Goal: Register for event/course

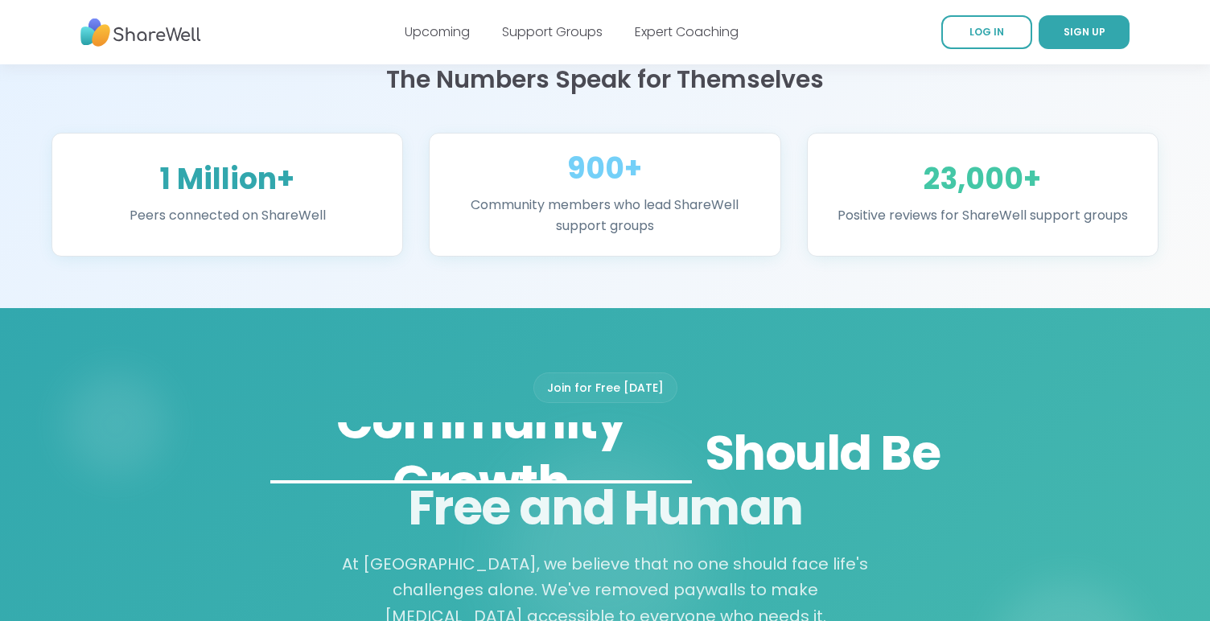
scroll to position [702, 0]
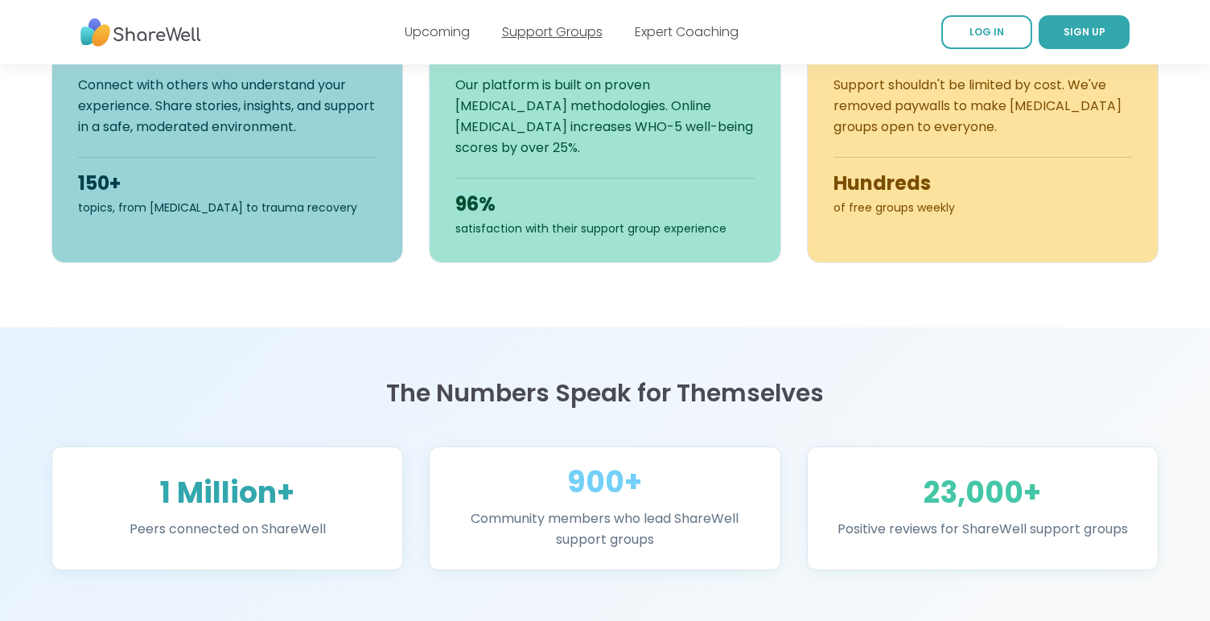
click at [554, 34] on link "Support Groups" at bounding box center [552, 32] width 101 height 19
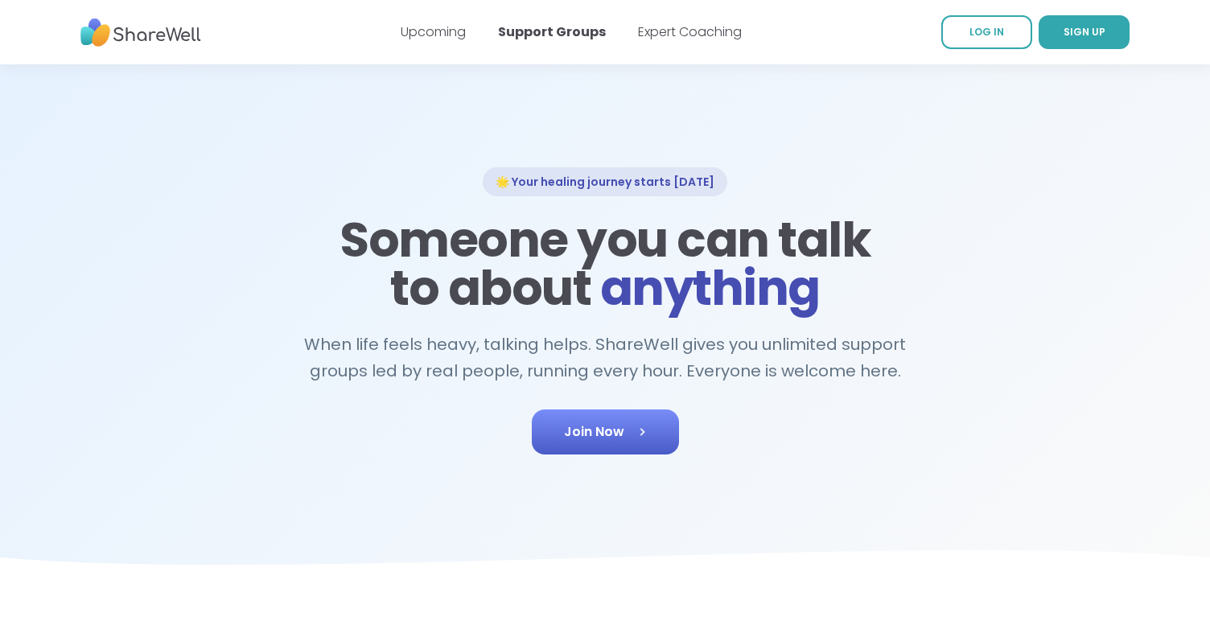
click at [590, 434] on link "Join Now" at bounding box center [605, 432] width 147 height 45
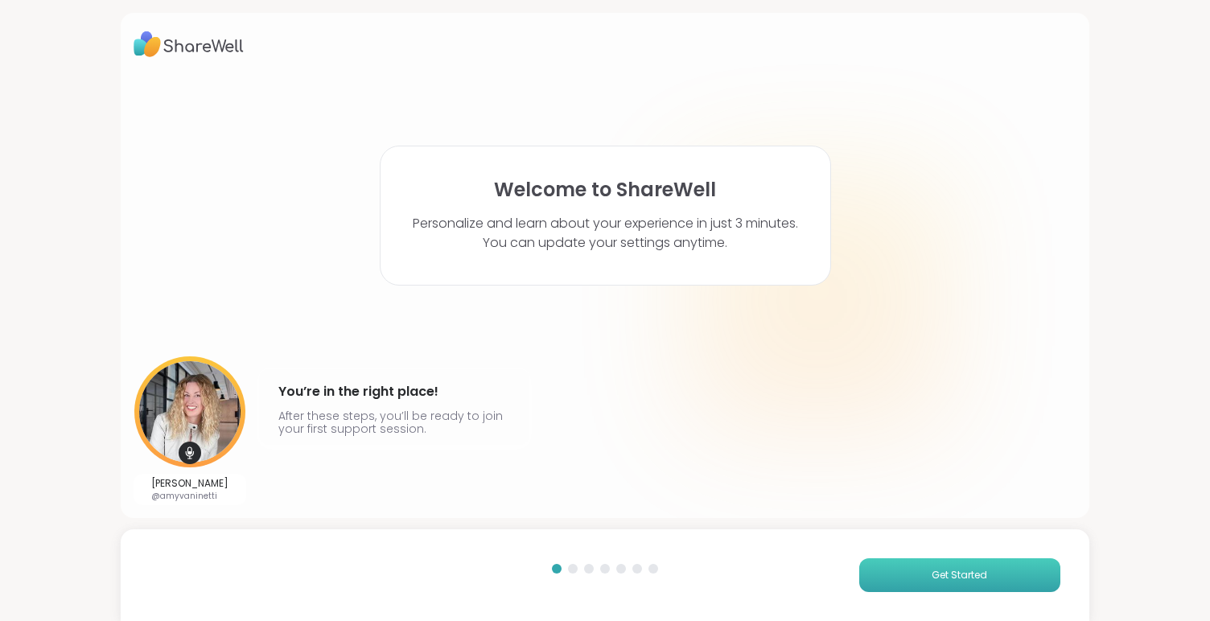
click at [981, 578] on span "Get Started" at bounding box center [960, 575] width 56 height 14
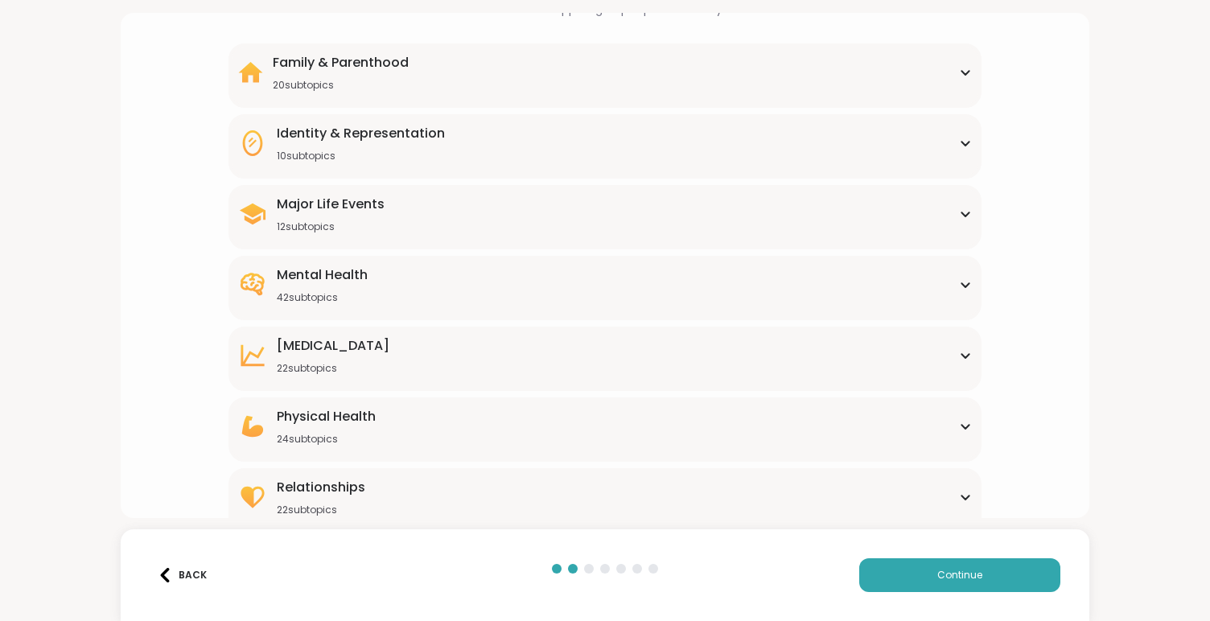
scroll to position [129, 0]
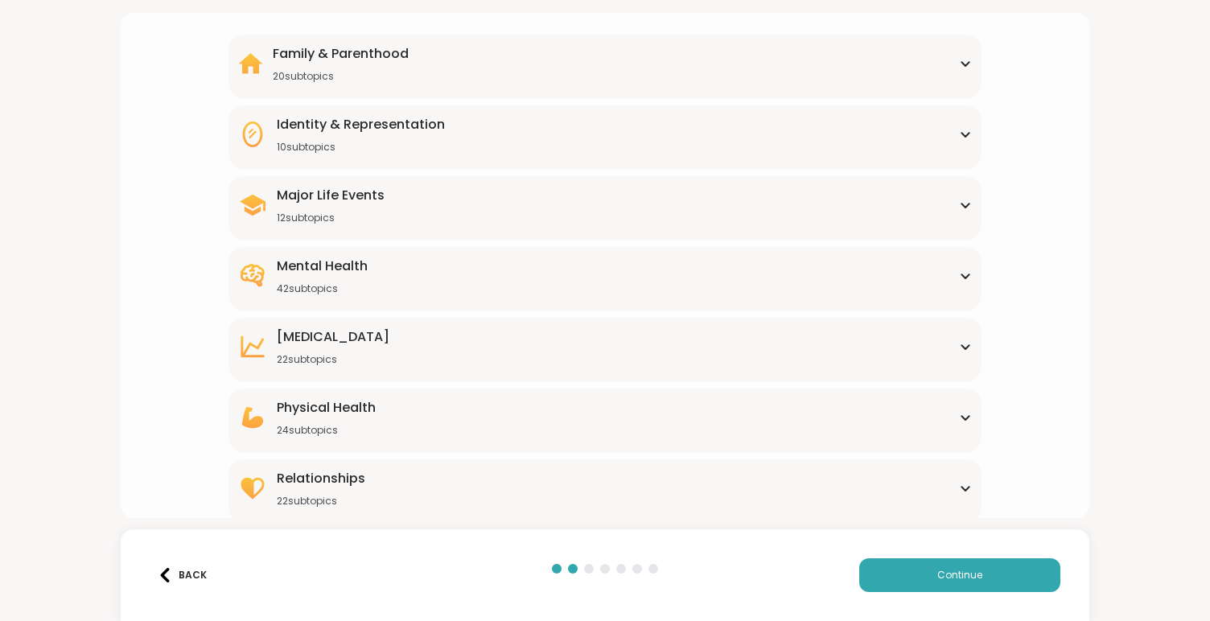
click at [762, 282] on div "Mental Health 42 subtopics" at bounding box center [605, 276] width 735 height 39
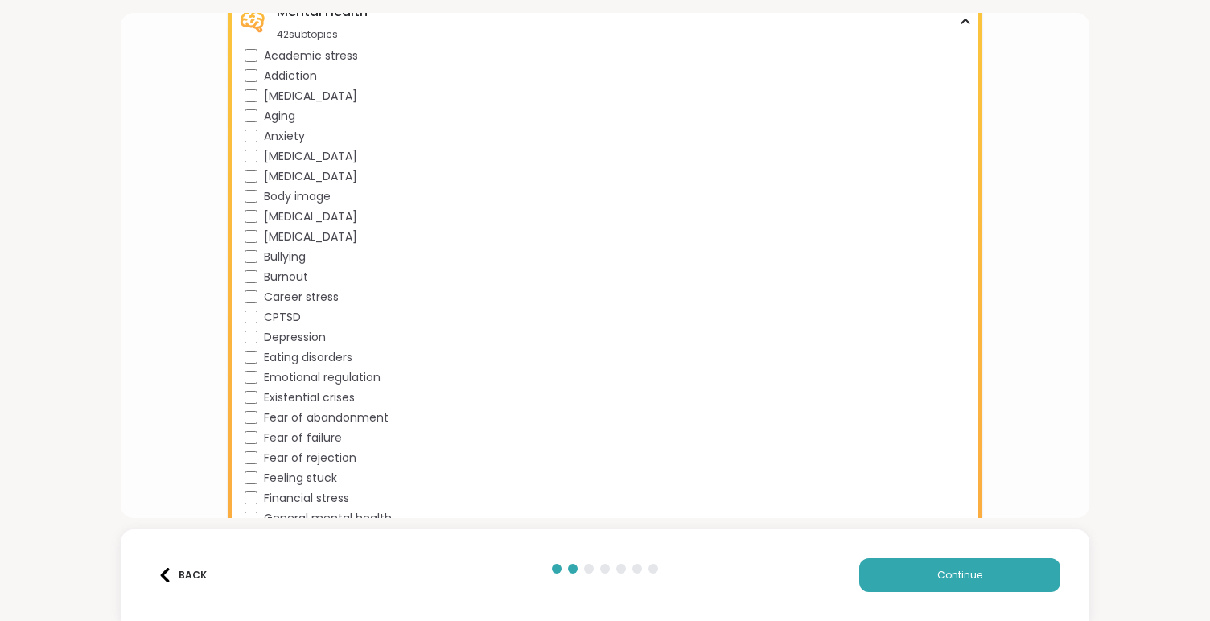
scroll to position [380, 0]
click at [293, 76] on span "Addiction" at bounding box center [290, 79] width 53 height 17
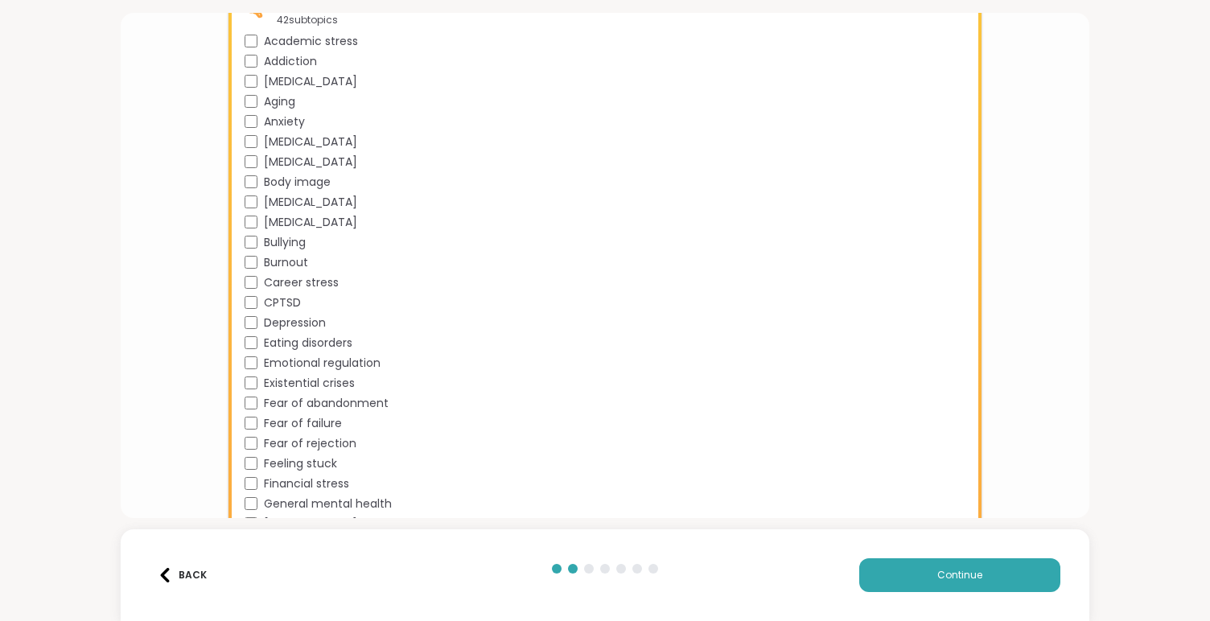
scroll to position [399, 0]
click at [305, 216] on span "[MEDICAL_DATA]" at bounding box center [310, 220] width 93 height 17
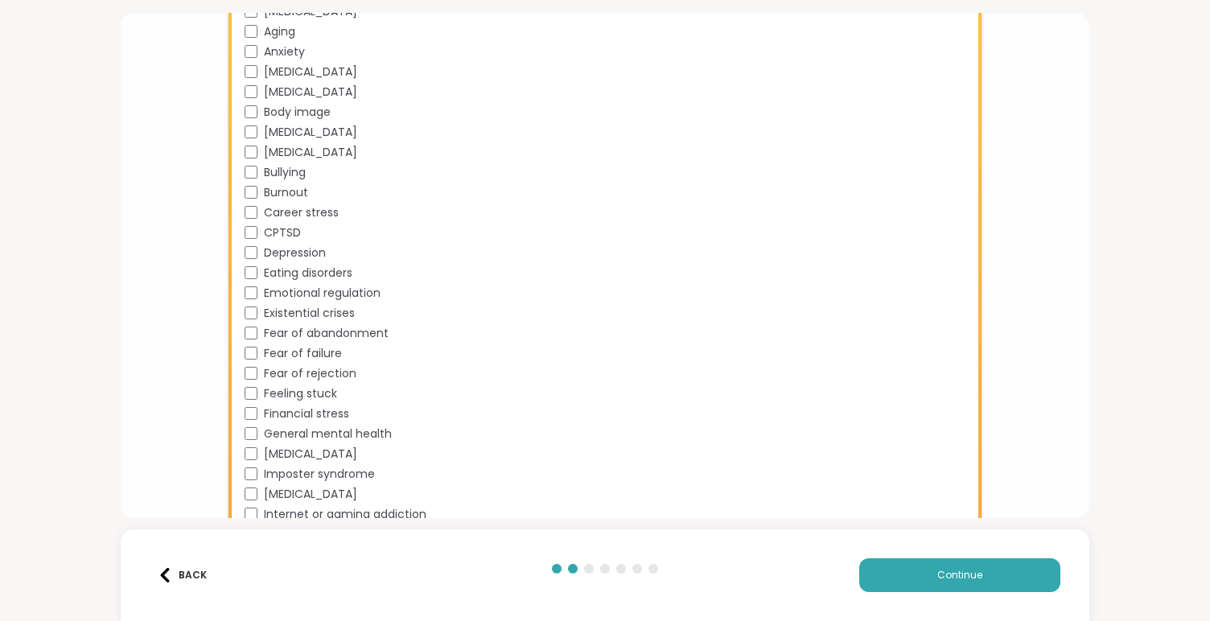
scroll to position [471, 0]
click at [293, 249] on span "Depression" at bounding box center [295, 249] width 62 height 17
click at [916, 576] on button "Continue" at bounding box center [959, 575] width 201 height 34
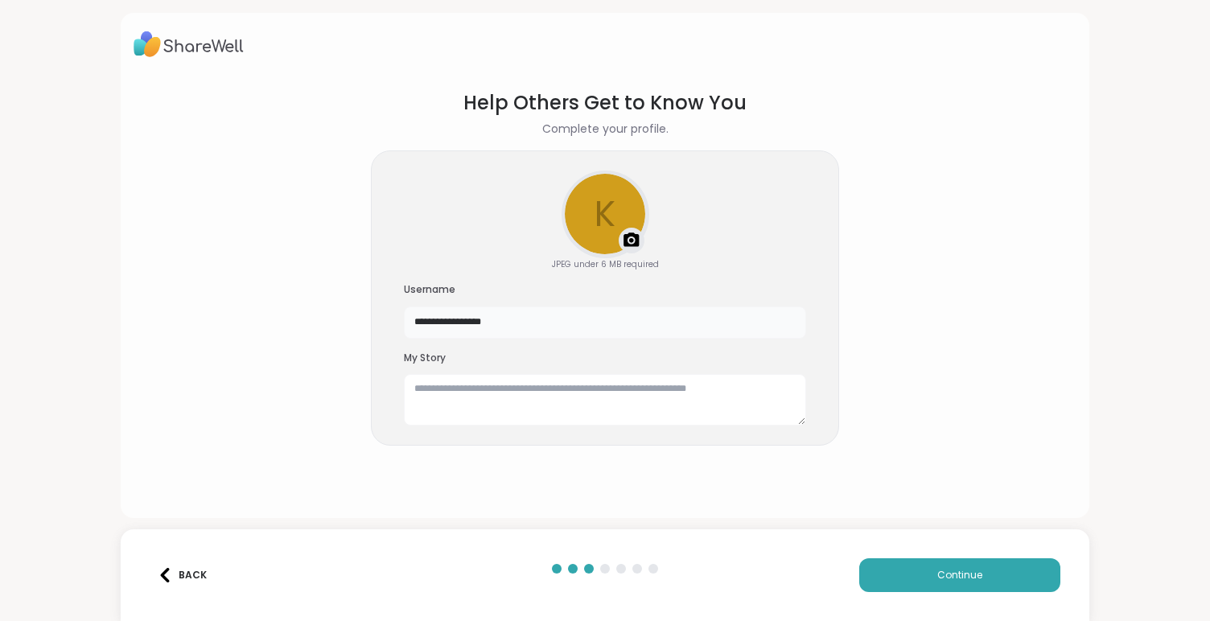
drag, startPoint x: 653, startPoint y: 315, endPoint x: 365, endPoint y: 288, distance: 288.5
click at [365, 288] on section "**********" at bounding box center [605, 291] width 942 height 430
click at [905, 493] on section "Help Others Get to Know You Complete your profile. k Upload a profile photo JPE…" at bounding box center [605, 291] width 942 height 430
click at [952, 584] on button "Continue" at bounding box center [959, 575] width 201 height 34
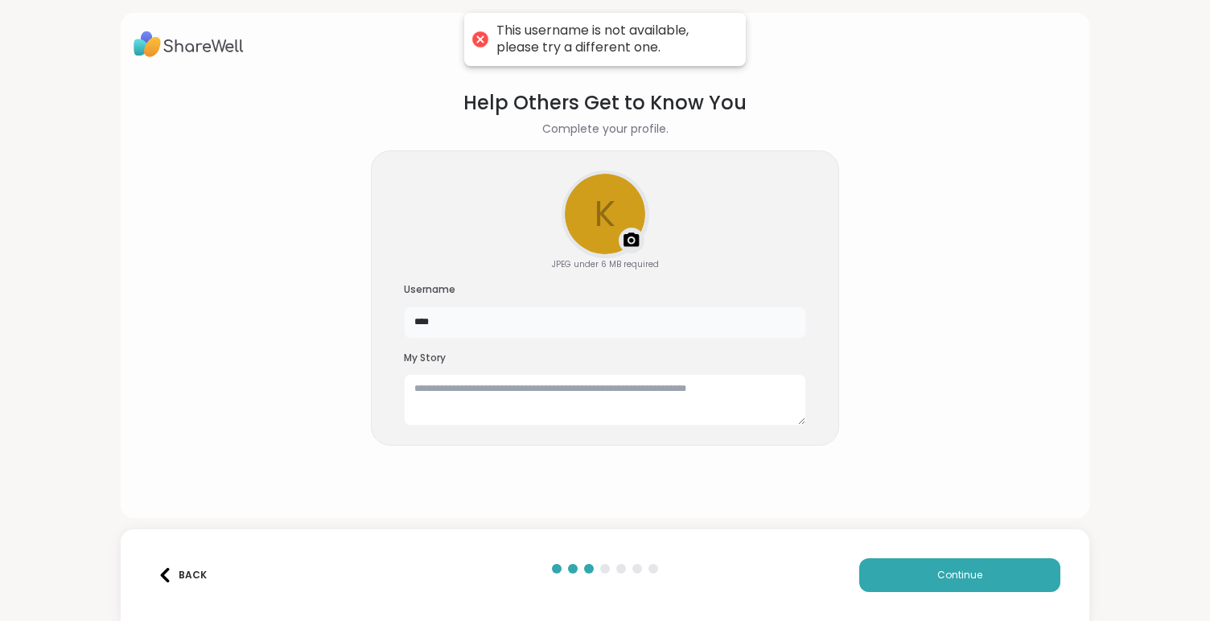
click at [657, 319] on input "****" at bounding box center [605, 323] width 402 height 32
type input "****"
